Goal: Transaction & Acquisition: Purchase product/service

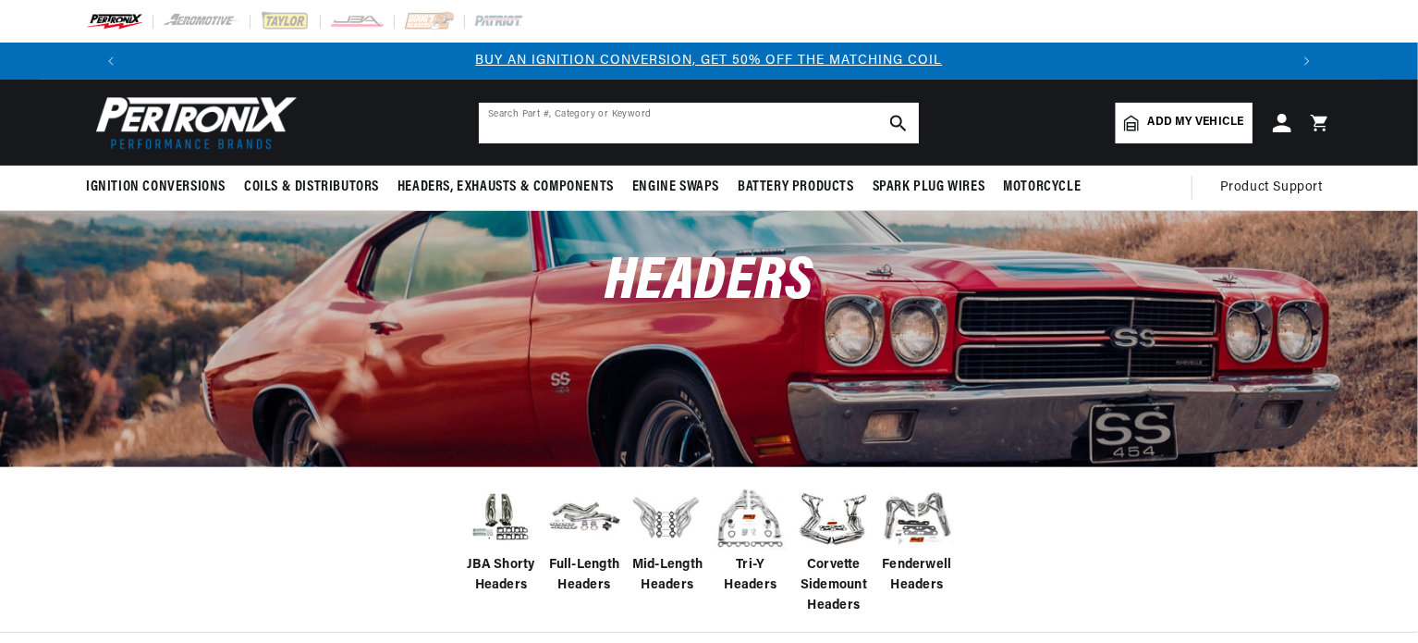
click at [617, 137] on input "text" at bounding box center [699, 123] width 440 height 41
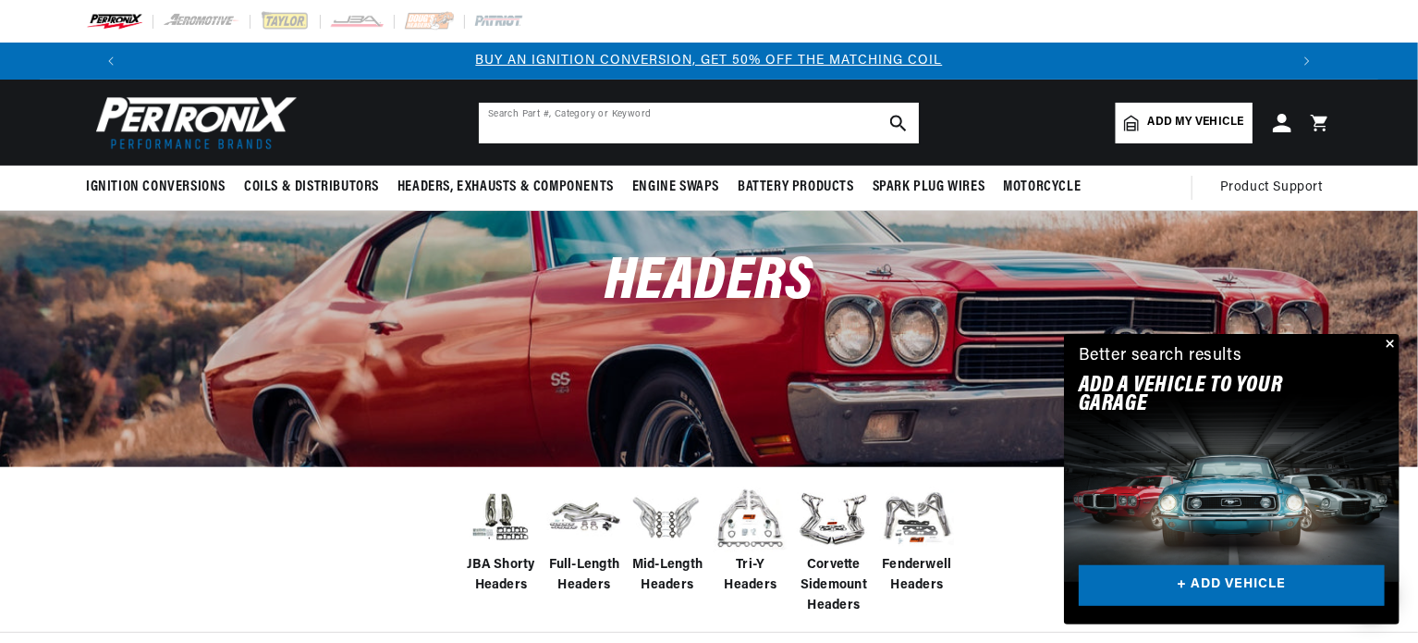
paste input "Doug's Headers D329-B Full Length Header, 1-3/4 In,62-67 Chevy II, Blk"
type input "Doug's Headers D329-B Full Length Header, 1-3/4 In,62-67 Chevy II, Blk"
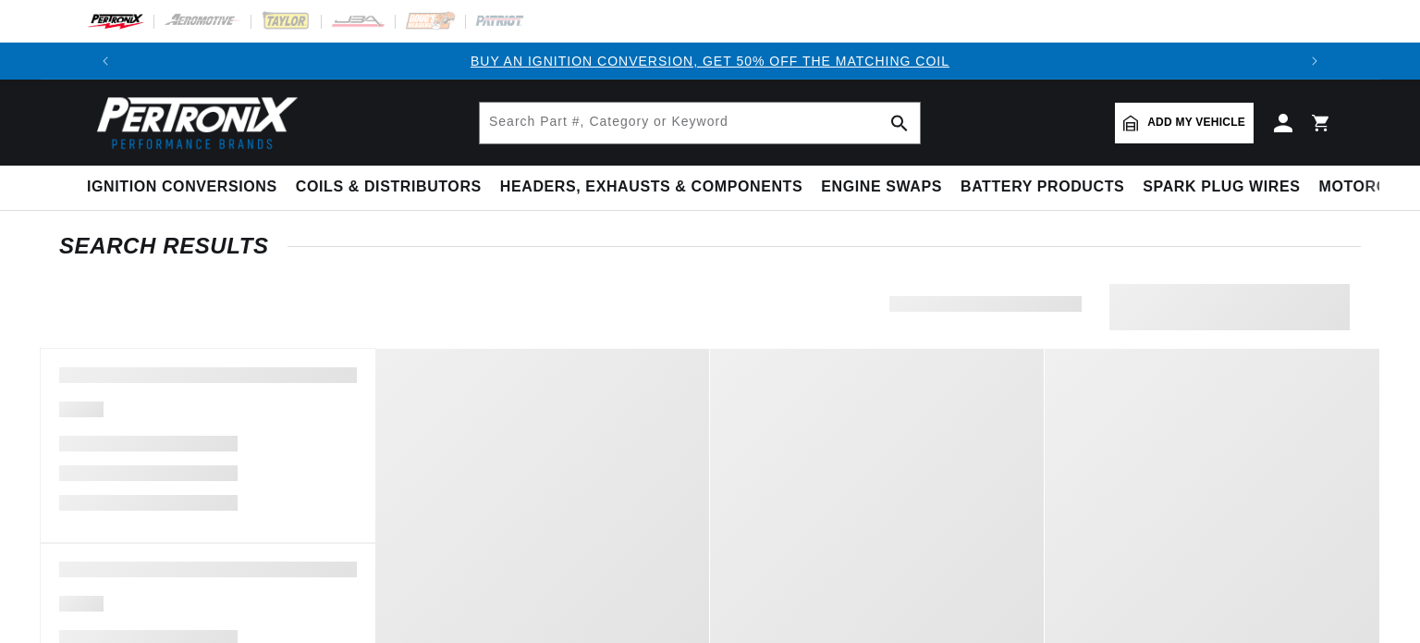
type input "Doug's Headers Full Length Header Chevy Blk"
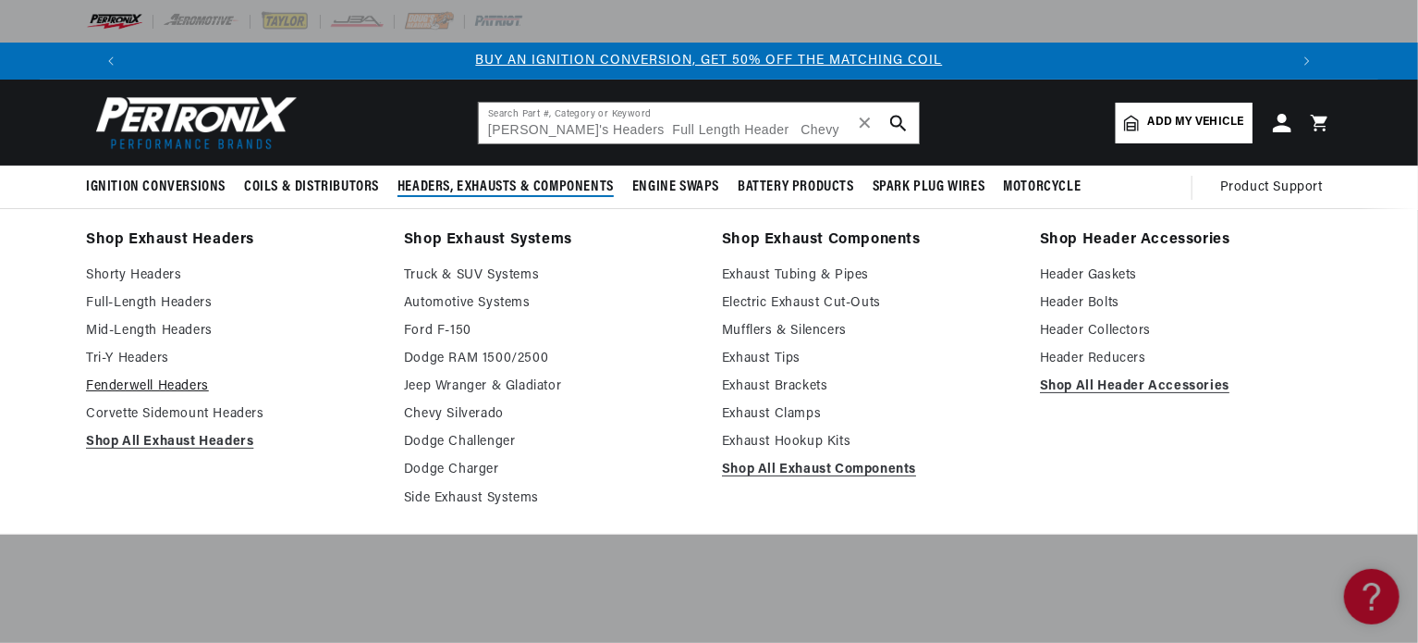
click at [157, 387] on link "Fenderwell Headers" at bounding box center [232, 386] width 292 height 22
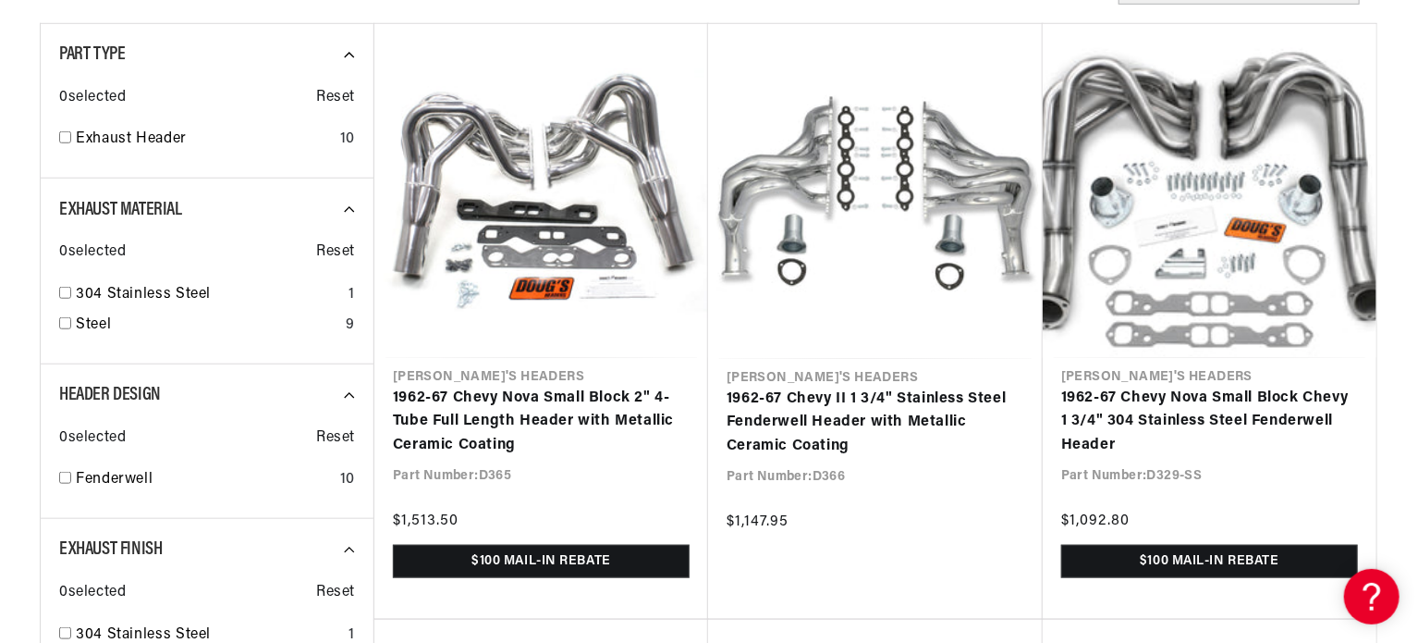
scroll to position [740, 0]
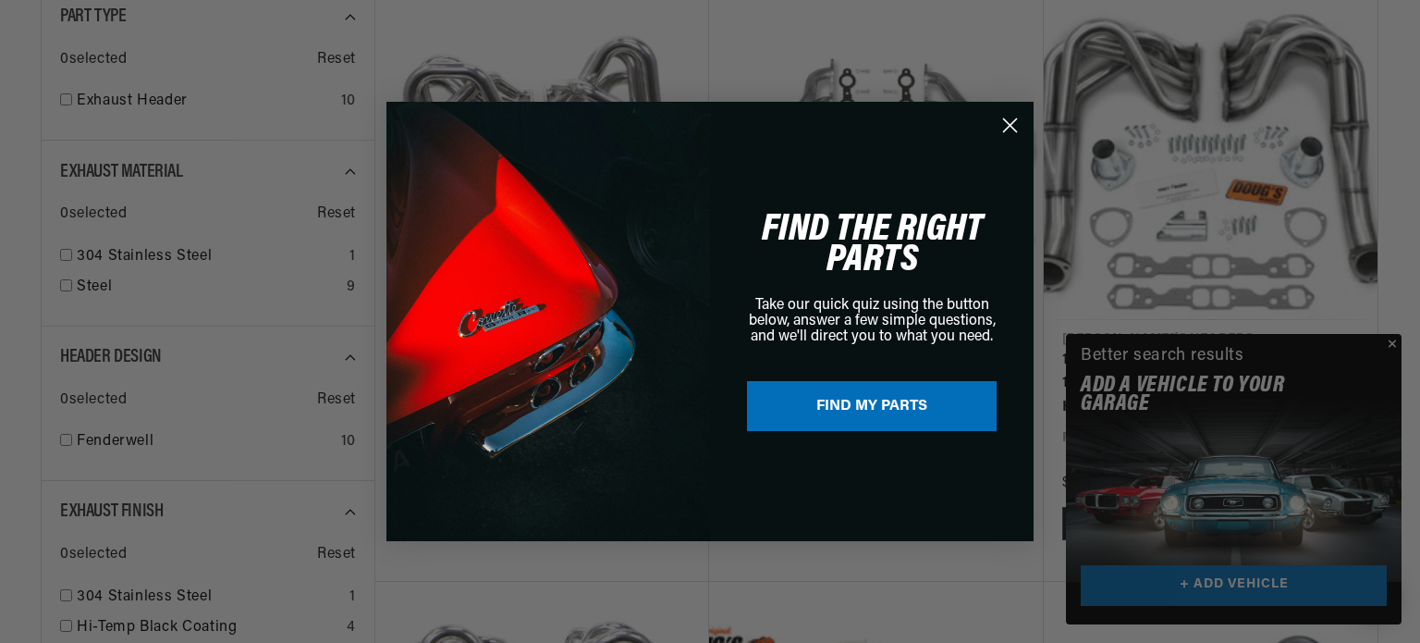
click at [1006, 128] on circle "Close dialog" at bounding box center [1010, 125] width 31 height 31
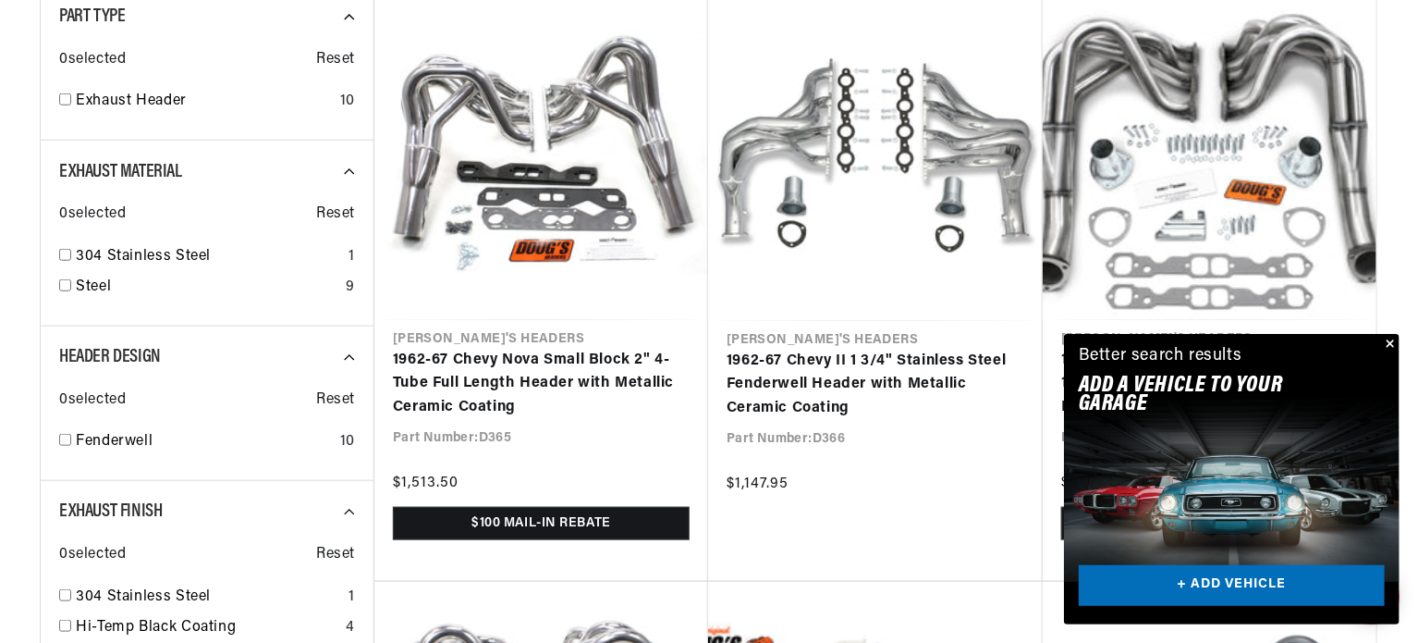
click at [1385, 339] on button "Close" at bounding box center [1388, 345] width 22 height 22
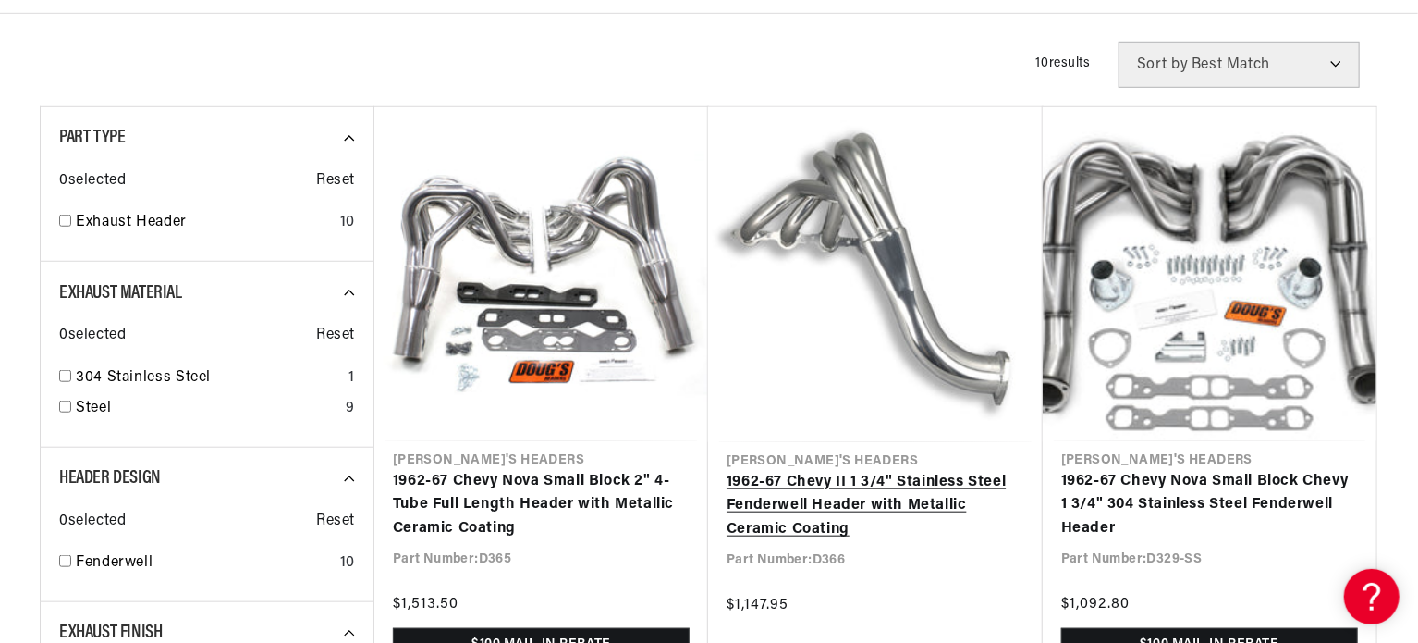
scroll to position [0, 0]
